Goal: Task Accomplishment & Management: Use online tool/utility

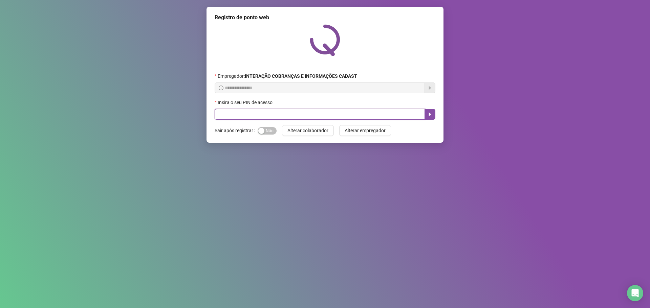
click at [346, 114] on input "text" at bounding box center [319, 114] width 210 height 11
type input "*****"
click at [430, 115] on icon "caret-right" at bounding box center [429, 114] width 5 height 5
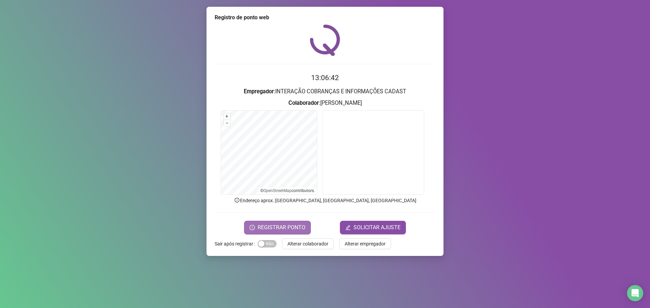
click at [296, 225] on span "REGISTRAR PONTO" at bounding box center [281, 228] width 48 height 8
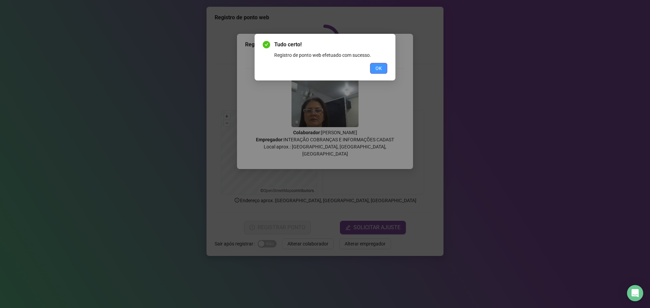
click at [378, 64] on button "OK" at bounding box center [378, 68] width 17 height 11
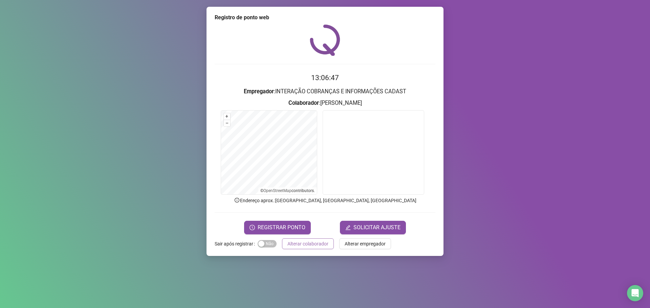
click at [306, 244] on span "Alterar colaborador" at bounding box center [307, 243] width 41 height 7
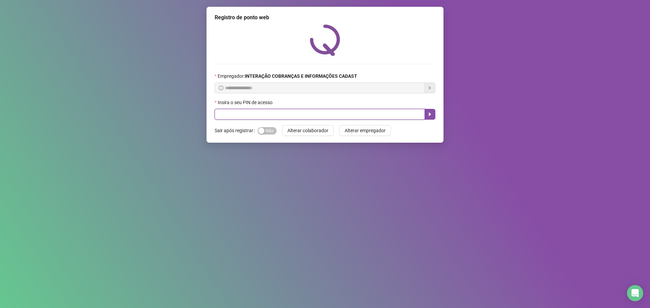
click at [262, 111] on input "text" at bounding box center [319, 114] width 210 height 11
type input "*****"
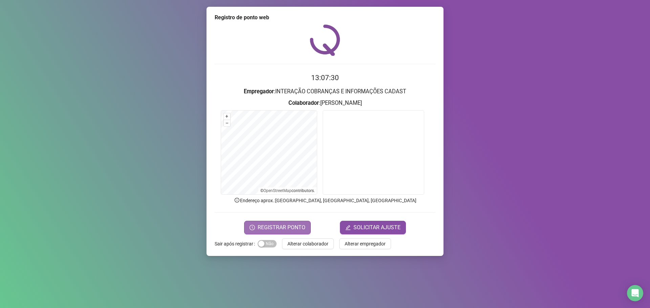
click at [282, 231] on span "REGISTRAR PONTO" at bounding box center [281, 228] width 48 height 8
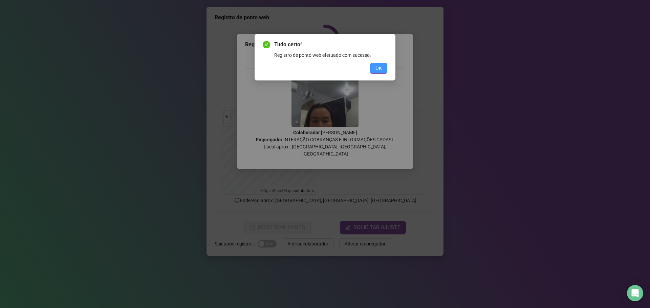
click at [379, 68] on span "OK" at bounding box center [378, 68] width 6 height 7
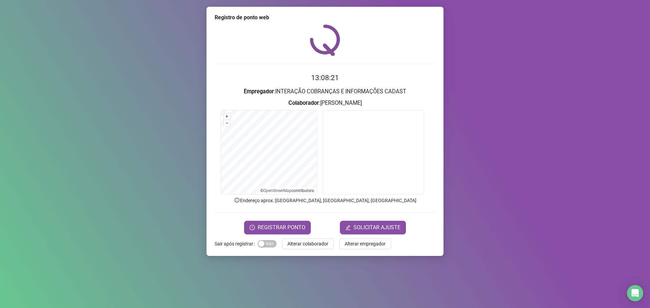
click at [303, 252] on div "Registro de ponto web 13:08:21 Empregador : INTERAÇÃO COBRANÇAS E INFORMAÇÕES C…" at bounding box center [324, 131] width 237 height 249
click at [303, 246] on span "Alterar colaborador" at bounding box center [307, 243] width 41 height 7
